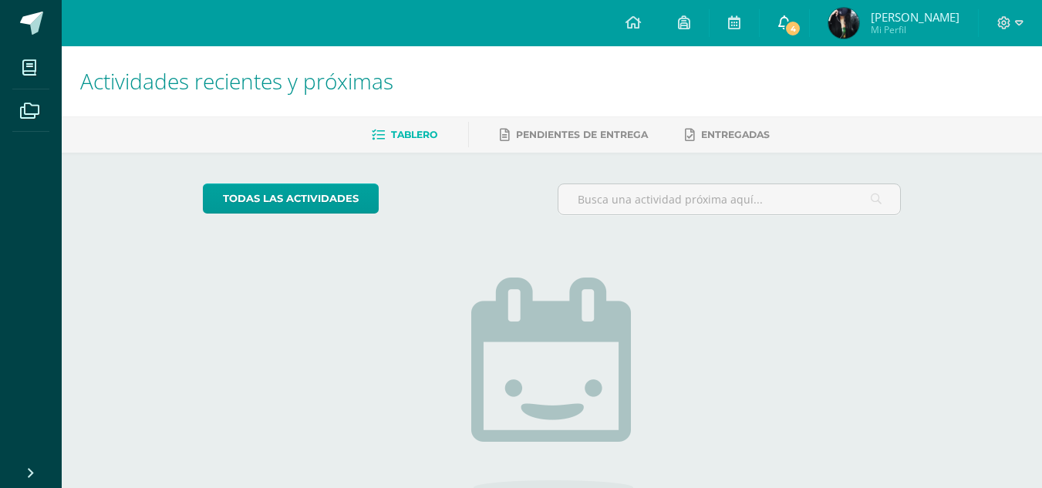
click at [791, 19] on icon at bounding box center [785, 22] width 12 height 14
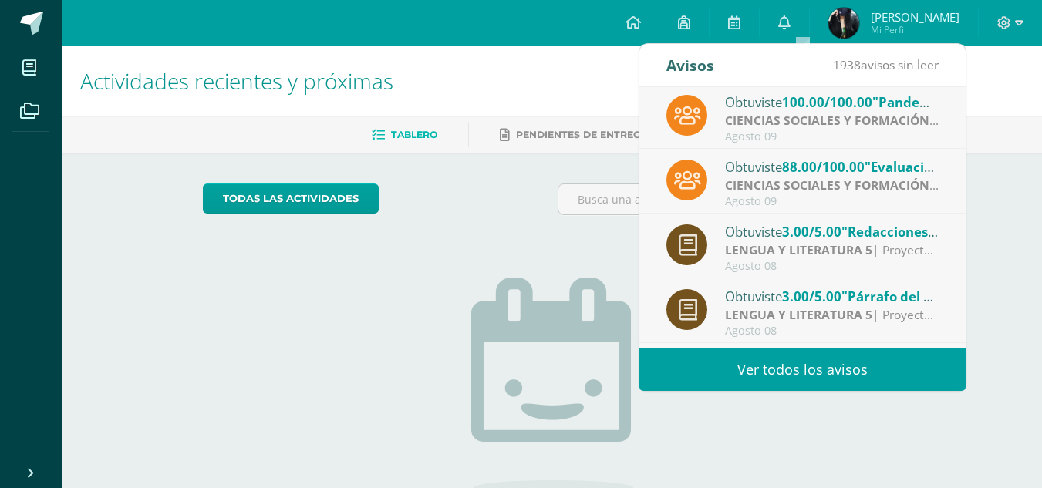
scroll to position [4, 0]
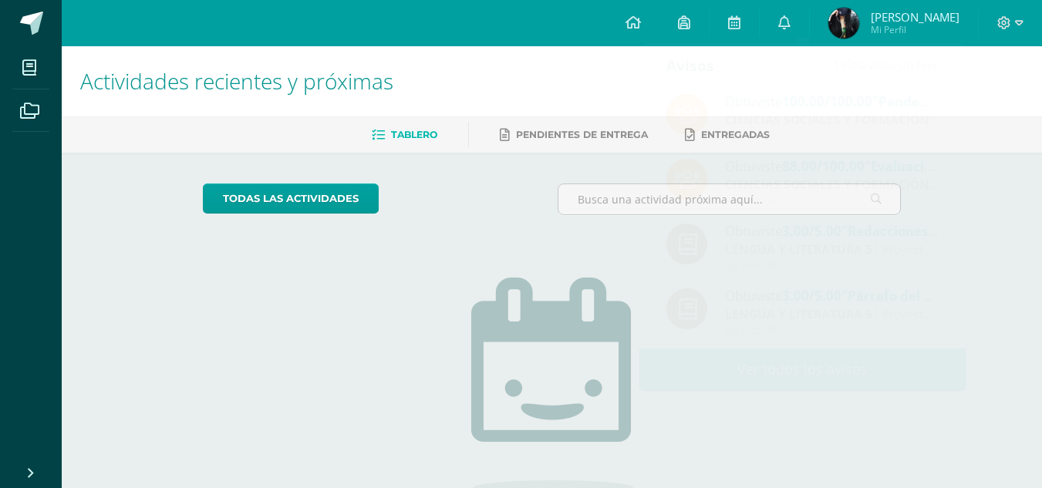
click at [994, 167] on div "Actividades recientes y próximas Tablero Pendientes de entrega Entregadas todas…" at bounding box center [552, 337] width 981 height 583
click at [925, 11] on span "[PERSON_NAME]" at bounding box center [915, 16] width 89 height 15
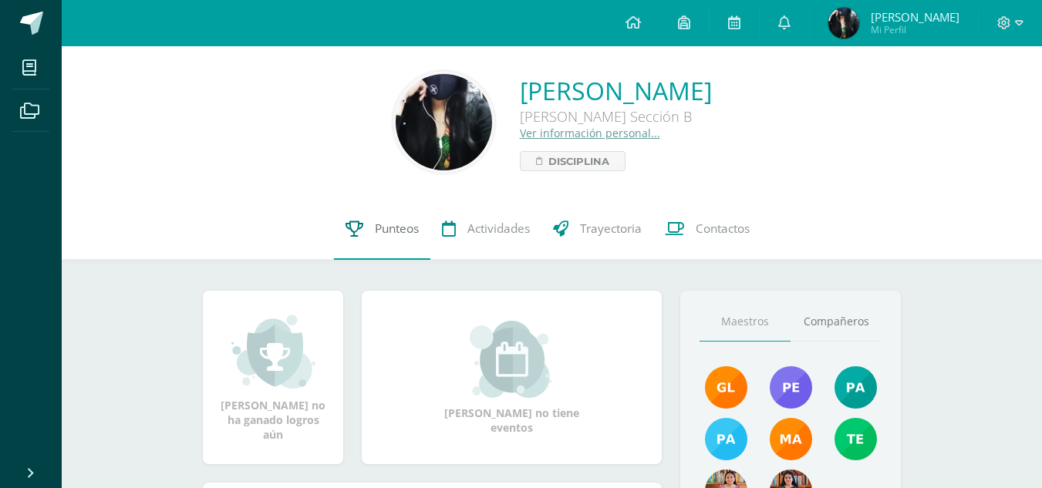
click at [401, 228] on span "Punteos" at bounding box center [397, 229] width 44 height 16
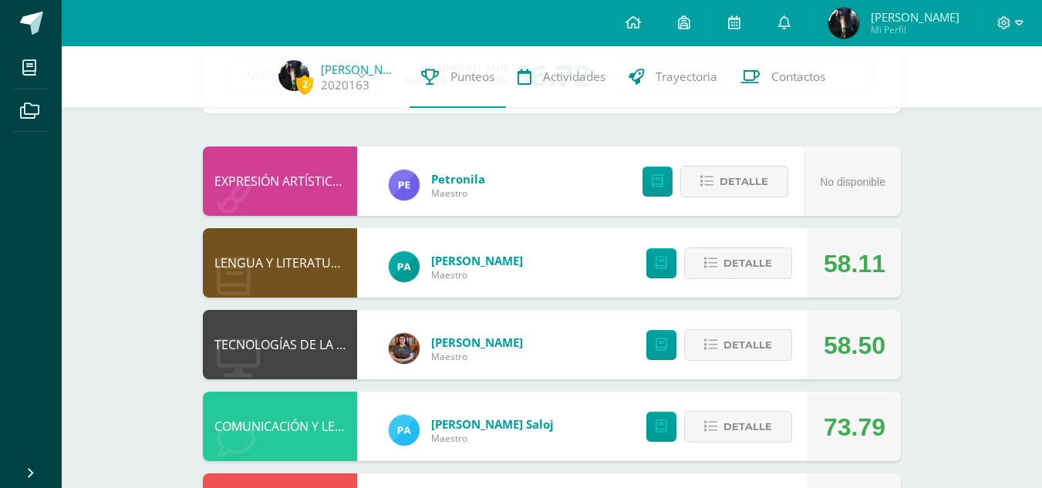
scroll to position [132, 0]
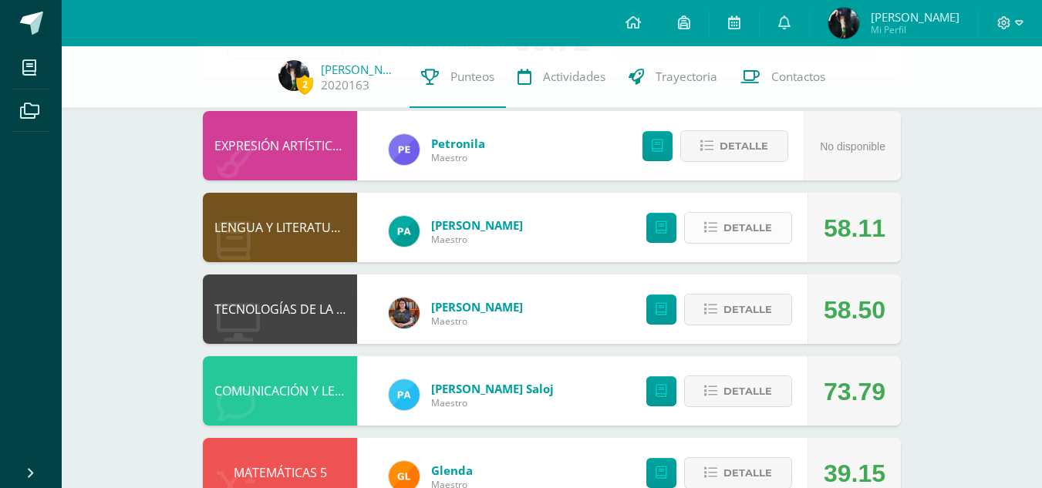
click at [770, 231] on span "Detalle" at bounding box center [748, 228] width 49 height 29
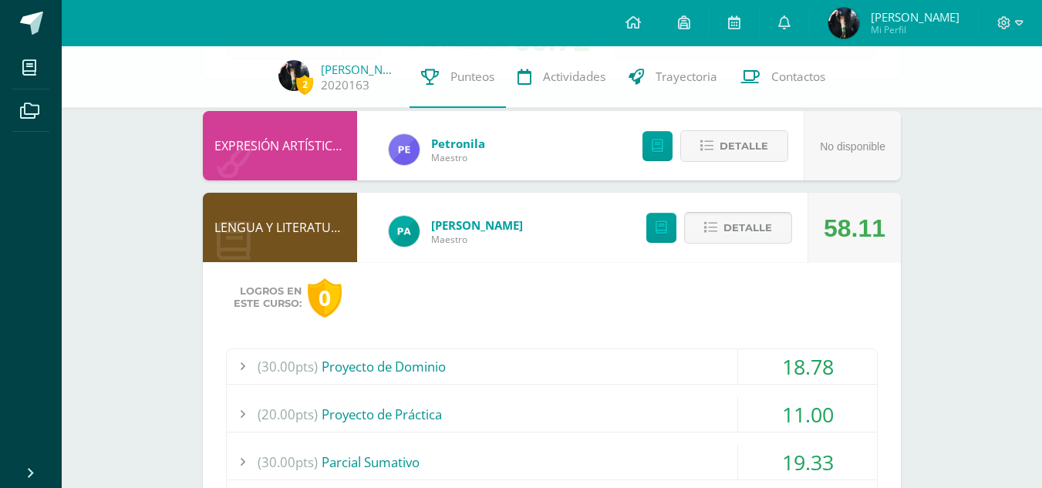
click at [753, 230] on span "Detalle" at bounding box center [748, 228] width 49 height 29
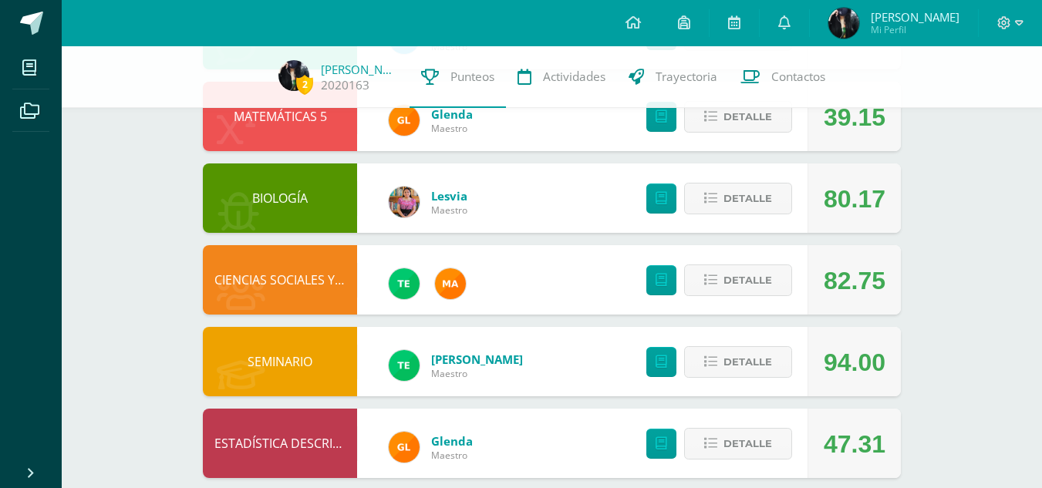
scroll to position [0, 0]
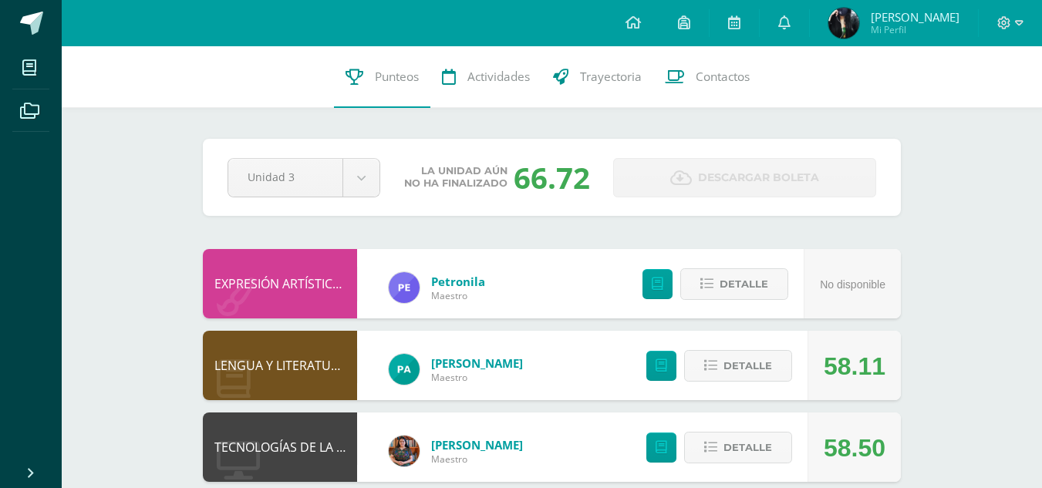
click at [793, 82] on div "2 Blanca Pecher 2020163 Punteos Actividades Trayectoria Contactos" at bounding box center [552, 77] width 981 height 62
